Goal: Task Accomplishment & Management: Complete application form

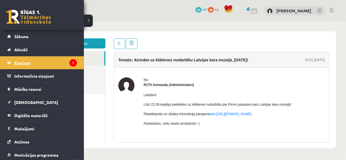
click at [48, 60] on legend "Ziņojumi 1" at bounding box center [45, 62] width 63 height 13
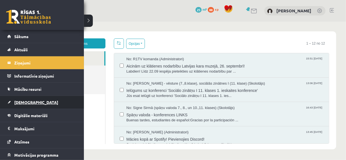
click at [16, 99] on span "[DEMOGRAPHIC_DATA]" at bounding box center [36, 101] width 44 height 5
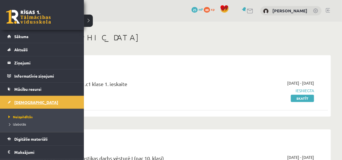
click at [32, 103] on link "[DEMOGRAPHIC_DATA]" at bounding box center [42, 102] width 70 height 13
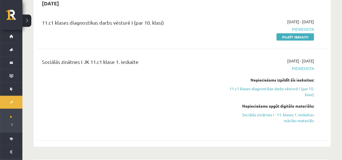
scroll to position [136, 0]
click at [309, 114] on link "Sociālās zinātnes I - 11. klases 1. ieskaites mācību materiāls" at bounding box center [271, 117] width 85 height 12
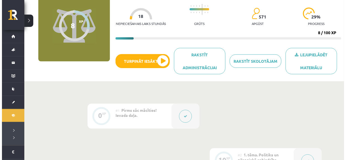
scroll to position [58, 0]
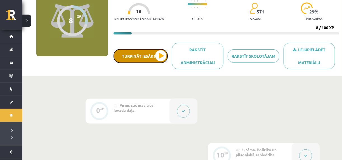
click at [157, 50] on button "Turpināt iesākto" at bounding box center [140, 56] width 54 height 14
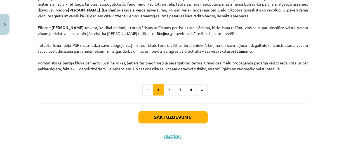
scroll to position [1483, 0]
click at [166, 91] on button "2" at bounding box center [169, 89] width 11 height 11
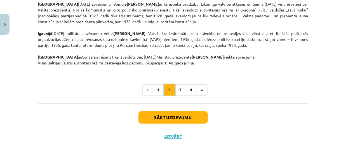
scroll to position [1013, 0]
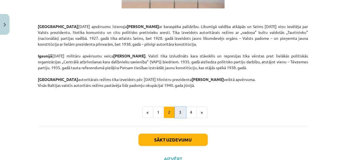
click at [177, 106] on button "3" at bounding box center [180, 111] width 11 height 11
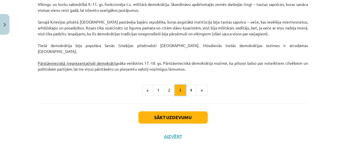
scroll to position [583, 0]
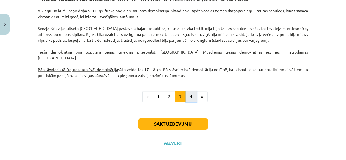
click at [188, 91] on button "4" at bounding box center [191, 96] width 11 height 11
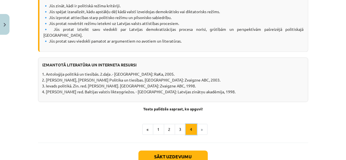
scroll to position [752, 0]
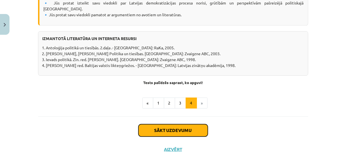
click at [197, 124] on button "Sākt uzdevumu" at bounding box center [172, 130] width 69 height 12
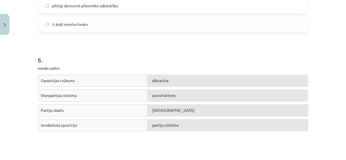
scroll to position [523, 0]
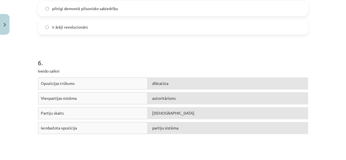
click at [111, 82] on div "Opozīcijas trūkums" at bounding box center [93, 83] width 110 height 12
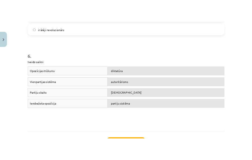
scroll to position [585, 0]
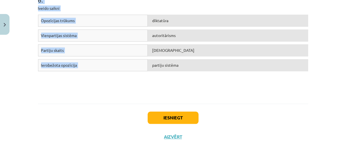
drag, startPoint x: 32, startPoint y: 95, endPoint x: 246, endPoint y: 84, distance: 214.9
click at [246, 84] on div "Mācību tēma: Sociālās zinātnes i - 11. klases 1. ieskaites mācību materiāls #3 …" at bounding box center [173, 80] width 346 height 160
copy form "1 . Politiskā režīma veidošanos nosaka: tas, kurai šķirai pieder ražošanas līdz…"
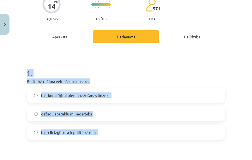
scroll to position [64, 0]
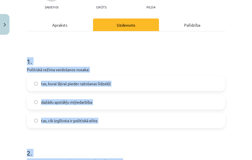
click at [169, 73] on div "1 . Politiskā režīma veidošanos nosaka: tas, kurai šķirai pieder ražošanas līdz…" at bounding box center [126, 88] width 198 height 80
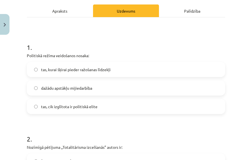
scroll to position [82, 0]
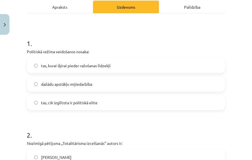
click at [126, 82] on label "dažādu apstākļu mijiedarbība" at bounding box center [125, 84] width 197 height 14
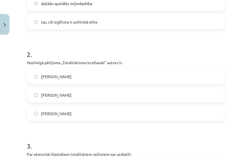
scroll to position [171, 0]
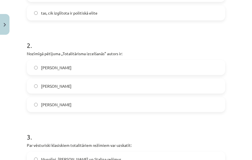
click at [87, 107] on label "[PERSON_NAME]" at bounding box center [125, 104] width 197 height 14
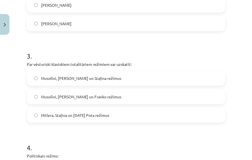
scroll to position [260, 0]
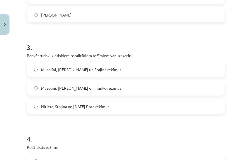
click at [106, 72] on label "Musolīni, [PERSON_NAME] un Staļina režīmus" at bounding box center [125, 69] width 197 height 14
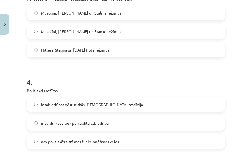
scroll to position [332, 0]
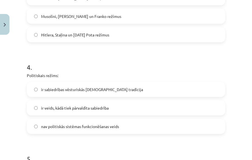
click at [106, 107] on span "ir veids, kādā tiek pārvaldīta sabiedrība" at bounding box center [75, 108] width 68 height 6
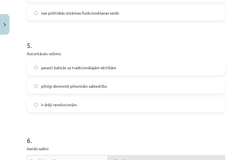
scroll to position [448, 0]
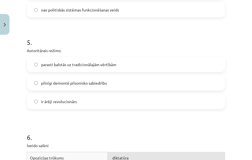
click at [111, 63] on span "parasti balstās uz tradicionālajām vērtībām" at bounding box center [78, 64] width 75 height 6
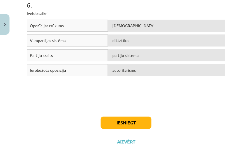
scroll to position [582, 0]
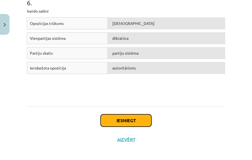
click at [138, 116] on button "Iesniegt" at bounding box center [126, 120] width 51 height 12
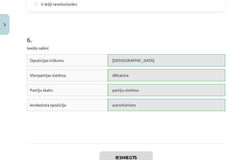
scroll to position [603, 0]
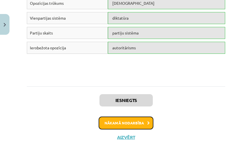
click at [131, 123] on button "Nākamā nodarbība" at bounding box center [126, 122] width 55 height 13
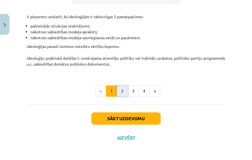
click at [118, 91] on button "2" at bounding box center [122, 90] width 11 height 11
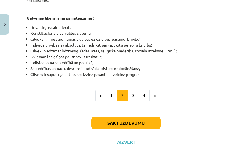
scroll to position [415, 0]
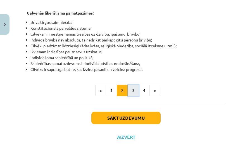
click at [132, 86] on button "3" at bounding box center [133, 90] width 11 height 11
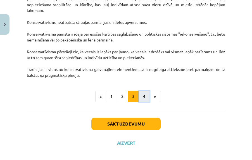
click at [143, 95] on button "4" at bounding box center [144, 96] width 11 height 11
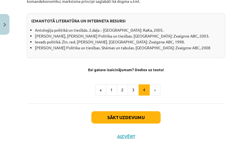
scroll to position [587, 0]
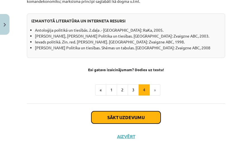
click at [139, 123] on button "Sākt uzdevumu" at bounding box center [125, 117] width 69 height 12
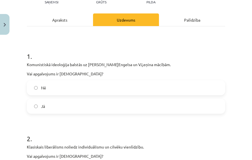
scroll to position [86, 0]
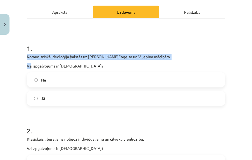
drag, startPoint x: 22, startPoint y: 53, endPoint x: 30, endPoint y: 66, distance: 15.3
click at [30, 66] on div "Mācību tēma: Sociālās zinātnes i - 11. klases 1. ieskaites mācību materiāls #4 …" at bounding box center [126, 80] width 252 height 160
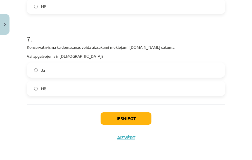
scroll to position [635, 0]
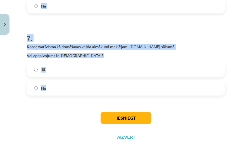
drag, startPoint x: 21, startPoint y: 47, endPoint x: 195, endPoint y: 104, distance: 183.2
click at [195, 104] on div "Mācību tēma: Sociālās zinātnes i - 11. klases 1. ieskaites mācību materiāls #4 …" at bounding box center [126, 80] width 252 height 160
copy form "1 . Komunistiskā ideoloģija balstās uz [PERSON_NAME]Engelsa un V.Ļeņina mācībām…"
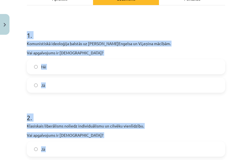
scroll to position [99, 0]
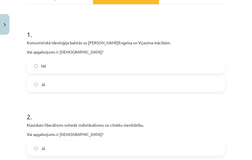
click at [230, 54] on div "Mācību tēma: Sociālās zinātnes i - 11. klases 1. ieskaites mācību materiāls #4 …" at bounding box center [126, 80] width 252 height 160
click at [79, 80] on label "Jā" at bounding box center [125, 84] width 197 height 14
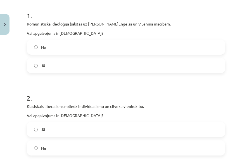
scroll to position [126, 0]
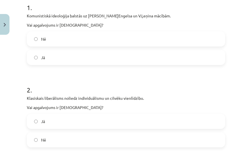
click at [67, 136] on label "Nē" at bounding box center [125, 139] width 197 height 14
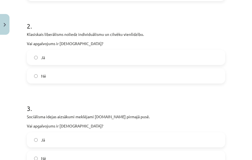
scroll to position [198, 0]
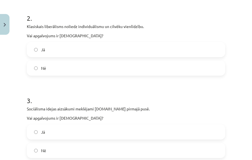
click at [56, 134] on label "Jā" at bounding box center [125, 132] width 197 height 14
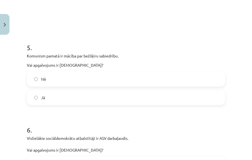
scroll to position [466, 0]
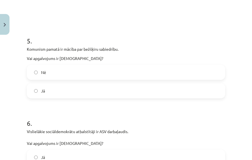
click at [81, 91] on label "Jā" at bounding box center [125, 91] width 197 height 14
click at [74, 86] on label "Jā" at bounding box center [125, 91] width 197 height 14
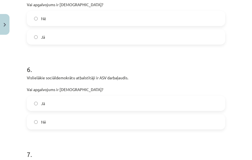
scroll to position [538, 0]
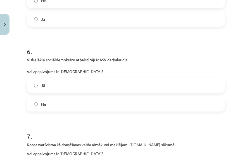
click at [74, 105] on label "Nē" at bounding box center [125, 104] width 197 height 14
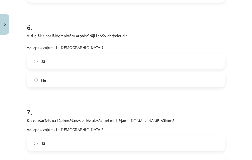
scroll to position [582, 0]
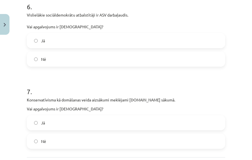
click at [53, 53] on label "Nē" at bounding box center [125, 59] width 197 height 14
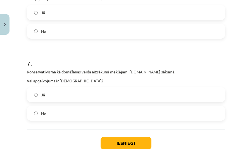
scroll to position [627, 0]
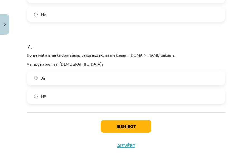
click at [64, 97] on label "Nē" at bounding box center [125, 96] width 197 height 14
click at [131, 129] on button "Iesniegt" at bounding box center [126, 126] width 51 height 12
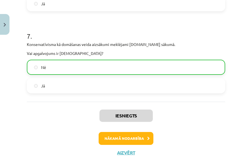
scroll to position [653, 0]
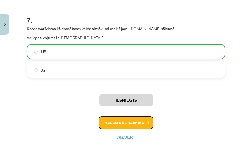
click at [140, 122] on button "Nākamā nodarbība" at bounding box center [126, 122] width 55 height 13
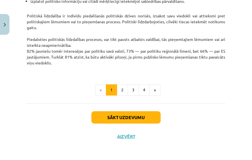
scroll to position [200, 0]
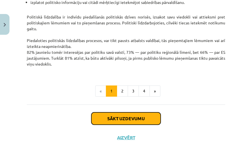
click at [140, 120] on button "Sākt uzdevumu" at bounding box center [125, 118] width 69 height 12
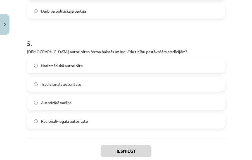
scroll to position [554, 0]
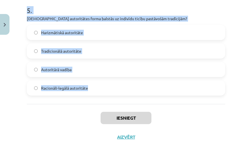
drag, startPoint x: 20, startPoint y: 71, endPoint x: 196, endPoint y: 115, distance: 182.1
click at [196, 115] on div "Mācību tēma: Sociālās zinātnes i - 11. klases 1. ieskaites mācību materiāls #5 …" at bounding box center [126, 80] width 252 height 160
copy form "1 . Lor ip dolorsita consectetu? Adipiscingeli se doeius temporincidi Utlaboree…"
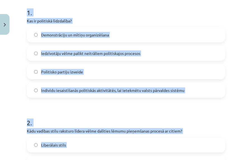
scroll to position [108, 0]
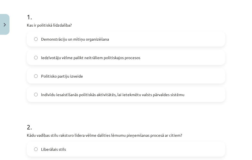
click at [104, 94] on span "Indivīdu iesaistīšanās politiskās aktivitātēs, lai ietekmētu valsts pārvaldes s…" at bounding box center [112, 94] width 143 height 6
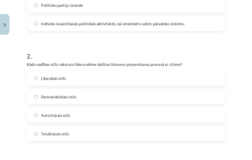
scroll to position [180, 0]
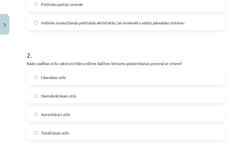
click at [72, 95] on span "Demokrātiskais stils" at bounding box center [58, 96] width 35 height 6
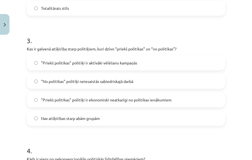
scroll to position [305, 0]
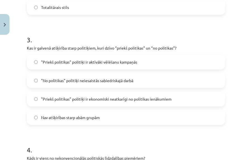
click at [96, 63] on span ""Priekš politikas" politiķi ir aktīvāki vēlēšanu kampaņās" at bounding box center [89, 62] width 96 height 6
click at [93, 98] on span ""Priekš politikas" politiķi ir ekonomiski neatkarīgi no politikas ienākumiem" at bounding box center [106, 99] width 131 height 6
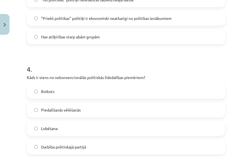
scroll to position [403, 0]
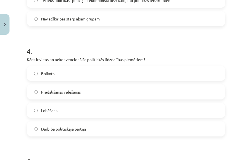
click at [91, 75] on label "Boikots" at bounding box center [125, 73] width 197 height 14
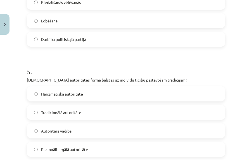
scroll to position [511, 0]
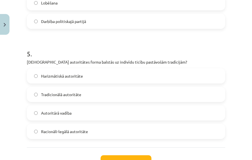
click at [89, 95] on label "Tradicionālā autoritāte" at bounding box center [125, 94] width 197 height 14
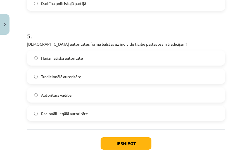
scroll to position [537, 0]
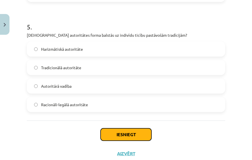
click at [130, 132] on button "Iesniegt" at bounding box center [126, 134] width 51 height 12
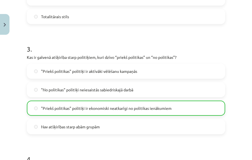
scroll to position [571, 0]
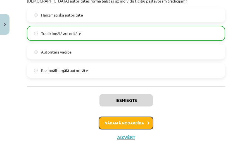
click at [143, 124] on button "Nākamā nodarbība" at bounding box center [126, 122] width 55 height 13
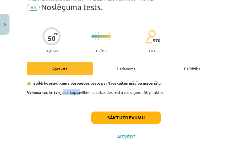
drag, startPoint x: 63, startPoint y: 91, endPoint x: 80, endPoint y: 90, distance: 17.1
click at [80, 90] on p "Vērtēšanas kritēriji: par kopsavilkuma pārbaudes testu var saņemt 50 punktus." at bounding box center [126, 92] width 198 height 6
drag, startPoint x: 96, startPoint y: 91, endPoint x: 110, endPoint y: 91, distance: 14.6
click at [110, 91] on p "Vērtēšanas kritēriji: par kopsavilkuma pārbaudes testu var saņemt 50 punktus." at bounding box center [126, 92] width 198 height 6
drag, startPoint x: 136, startPoint y: 90, endPoint x: 145, endPoint y: 89, distance: 8.7
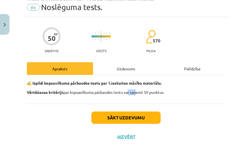
click at [139, 90] on p "Vērtēšanas kritēriji: par kopsavilkuma pārbaudes testu var saņemt 50 punktus." at bounding box center [126, 92] width 198 height 6
drag, startPoint x: 156, startPoint y: 89, endPoint x: 165, endPoint y: 89, distance: 8.7
click at [165, 89] on div "✍️ Izpildi kopsavilkuma pārbaudes testu par 1.ieskaites mācību materiālu. Vērtē…" at bounding box center [126, 87] width 198 height 15
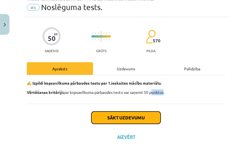
click at [139, 113] on button "Sākt uzdevumu" at bounding box center [125, 117] width 69 height 12
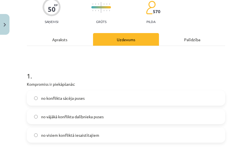
scroll to position [50, 0]
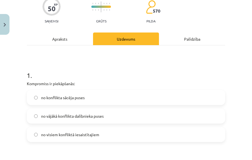
click at [80, 62] on h1 "1 ." at bounding box center [126, 69] width 198 height 17
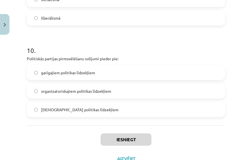
scroll to position [919, 0]
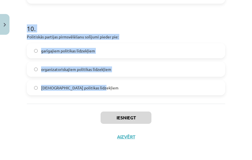
drag, startPoint x: 22, startPoint y: 60, endPoint x: 165, endPoint y: 94, distance: 146.2
click at [165, 94] on div "Mācību tēma: Sociālās zinātnes i - 11. klases 1. ieskaites mācību materiāls #6 …" at bounding box center [126, 80] width 252 height 160
copy form "8 . Loremipsum do sitametcons: ad elitseddo eiusmo tempo in utlabo etdolorem al…"
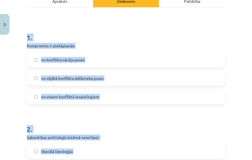
scroll to position [98, 0]
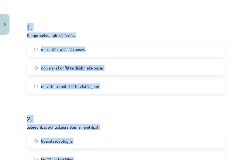
click at [131, 34] on p "Kompromiss ir piekāpšanās:" at bounding box center [126, 35] width 198 height 6
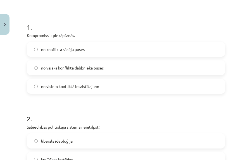
click at [109, 86] on label "no visiem konfliktā iesaistītajiem" at bounding box center [125, 86] width 197 height 14
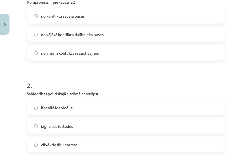
scroll to position [134, 0]
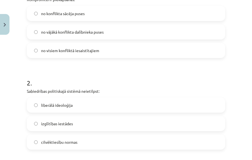
click at [112, 105] on label "liberālā ideoloģija" at bounding box center [125, 105] width 197 height 14
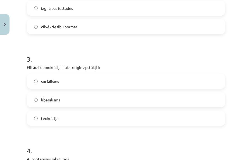
scroll to position [250, 0]
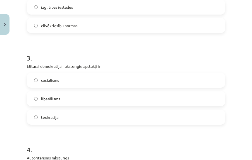
click at [79, 98] on label "liberālisms" at bounding box center [125, 98] width 197 height 14
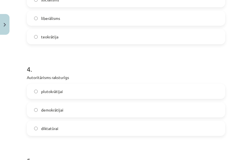
scroll to position [330, 0]
click at [75, 126] on label "diktatūrai" at bounding box center [125, 128] width 197 height 14
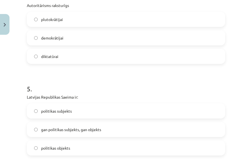
scroll to position [438, 0]
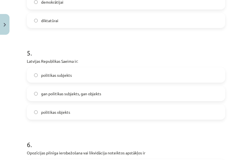
click at [87, 74] on label "politikas subjekts" at bounding box center [125, 75] width 197 height 14
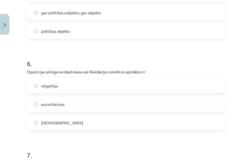
scroll to position [527, 0]
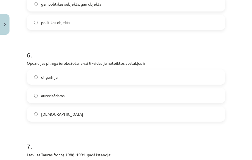
click at [78, 113] on label "[DEMOGRAPHIC_DATA]" at bounding box center [125, 114] width 197 height 14
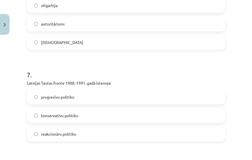
scroll to position [625, 0]
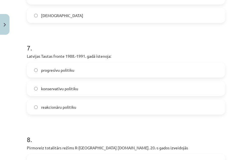
click at [92, 68] on label "progresīvu politiku" at bounding box center [125, 70] width 197 height 14
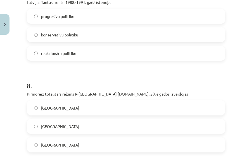
scroll to position [715, 0]
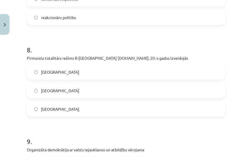
click at [87, 92] on label "[GEOGRAPHIC_DATA]" at bounding box center [125, 90] width 197 height 14
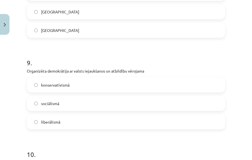
scroll to position [795, 0]
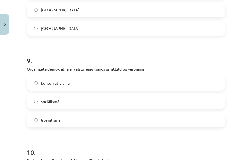
click at [87, 103] on label "sociālismā" at bounding box center [125, 101] width 197 height 14
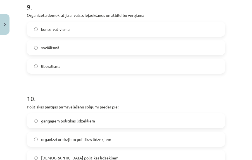
scroll to position [885, 0]
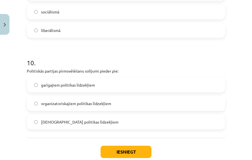
click at [94, 85] on span "garīgajiem politikas līdzekļiem" at bounding box center [68, 85] width 54 height 6
click at [135, 147] on button "Iesniegt" at bounding box center [126, 151] width 51 height 12
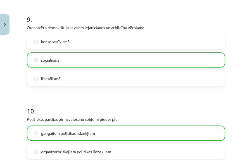
scroll to position [936, 0]
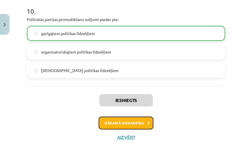
click at [132, 123] on button "Nākamā nodarbība" at bounding box center [126, 122] width 55 height 13
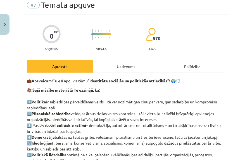
click at [128, 66] on div "Uzdevums" at bounding box center [126, 66] width 66 height 13
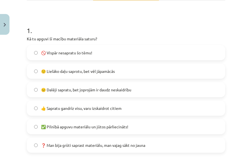
scroll to position [103, 0]
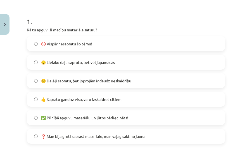
click at [126, 63] on label "🙂 Lielāko daļu saprotu, bet vēl jāpamācās" at bounding box center [125, 62] width 197 height 14
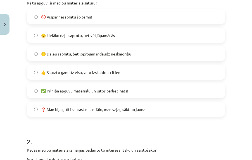
click at [135, 52] on label "😐 Dalēji sapratu, bet joprojām ir daudz neskaidrību" at bounding box center [125, 54] width 197 height 14
click at [139, 73] on label "👍 Sapratu gandrīz visu, varu izskaidrot citiem" at bounding box center [125, 72] width 197 height 14
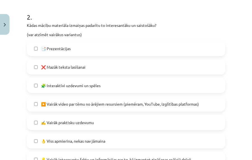
scroll to position [255, 0]
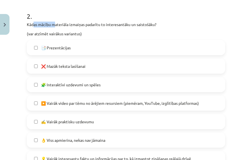
drag, startPoint x: 39, startPoint y: 27, endPoint x: 58, endPoint y: 23, distance: 18.7
click at [58, 23] on p "Kādas mācību materiāla izmaiņas padarītu to interesantāku un saistošāku?" at bounding box center [126, 25] width 198 height 6
drag, startPoint x: 73, startPoint y: 23, endPoint x: 89, endPoint y: 20, distance: 17.2
click at [89, 20] on div "2 . Kādas mācību materiāla izmaiņas padarītu to interesantāku un saistošāku? (v…" at bounding box center [126, 112] width 198 height 219
drag, startPoint x: 108, startPoint y: 24, endPoint x: 113, endPoint y: 23, distance: 5.3
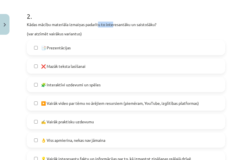
click at [113, 23] on p "Kādas mācību materiāla izmaiņas padarītu to interesantāku un saistošāku?" at bounding box center [126, 25] width 198 height 6
click at [132, 24] on p "Kādas mācību materiāla izmaiņas padarītu to interesantāku un saistošāku?" at bounding box center [126, 25] width 198 height 6
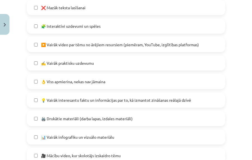
scroll to position [327, 0]
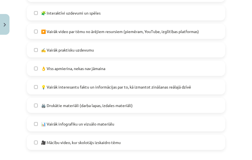
click at [137, 70] on label "👌 Viss apmierina, nekas nav jāmaina" at bounding box center [125, 68] width 197 height 14
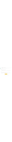
scroll to position [452, 0]
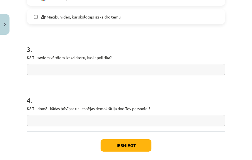
click at [126, 71] on input "text" at bounding box center [126, 69] width 198 height 11
click at [137, 65] on input "text" at bounding box center [126, 69] width 198 height 11
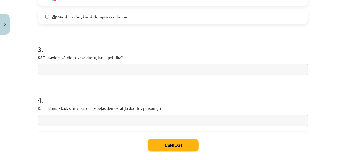
click at [73, 70] on input "text" at bounding box center [173, 69] width 270 height 11
click at [104, 63] on div "3 . Kā Tu saviem vārdiem izskaidrotu, kas ir politika?" at bounding box center [173, 55] width 270 height 40
click at [101, 67] on input "text" at bounding box center [173, 69] width 270 height 11
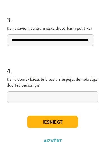
scroll to position [515, 0]
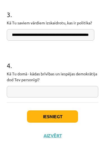
type input "**********"
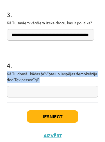
drag, startPoint x: 69, startPoint y: 79, endPoint x: 4, endPoint y: 73, distance: 65.1
copy p "Kā Tu domā - kādas brīvības un iespējas demokrātija dod Tev personīgi?"
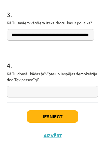
click at [61, 89] on input "text" at bounding box center [52, 91] width 91 height 11
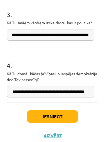
scroll to position [0, 0]
type input "**********"
drag, startPoint x: 26, startPoint y: 35, endPoint x: -26, endPoint y: 34, distance: 52.0
click at [7, 34] on input "**********" at bounding box center [50, 34] width 87 height 11
type input "**********"
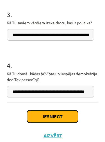
click at [48, 115] on button "Iesniegt" at bounding box center [52, 116] width 51 height 12
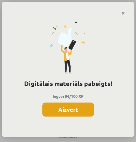
click at [82, 109] on button "Aizvērt" at bounding box center [67, 109] width 51 height 14
